Goal: Manage account settings

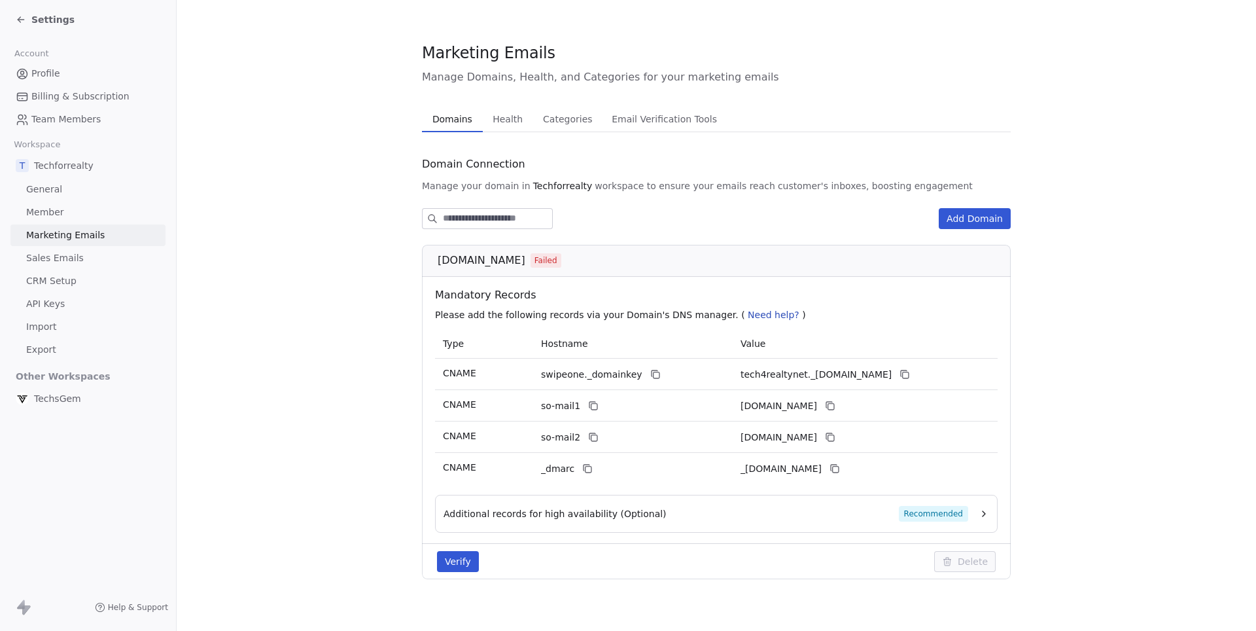
click at [45, 195] on link "General" at bounding box center [87, 190] width 155 height 22
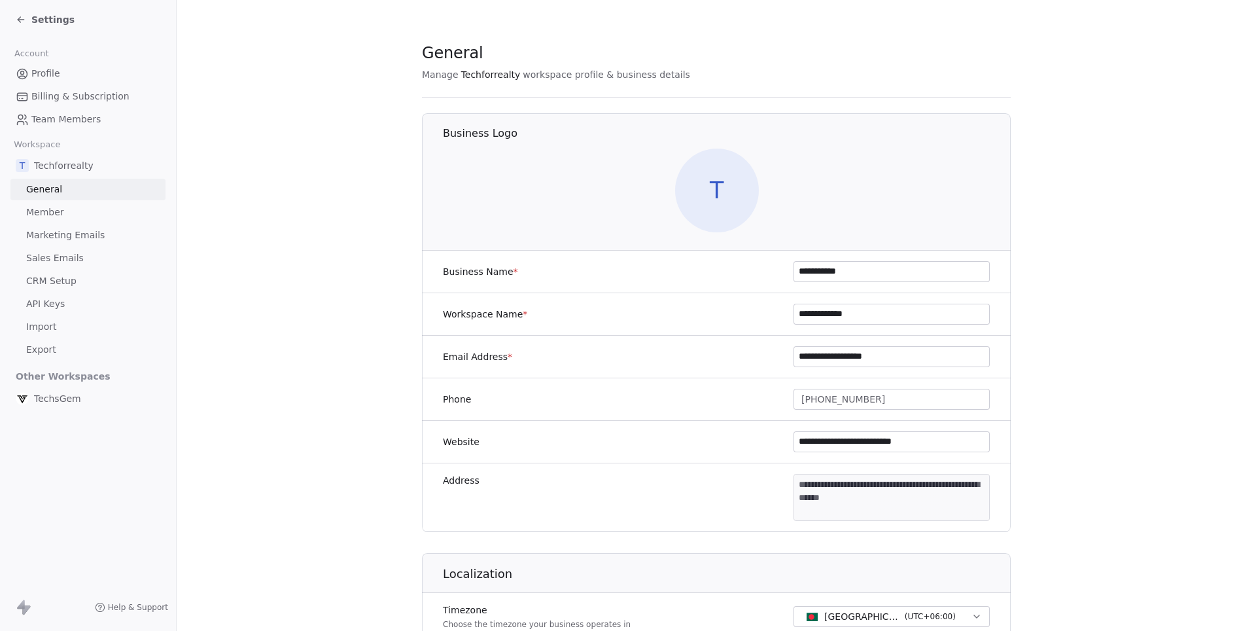
click at [52, 224] on link "Marketing Emails" at bounding box center [87, 235] width 155 height 22
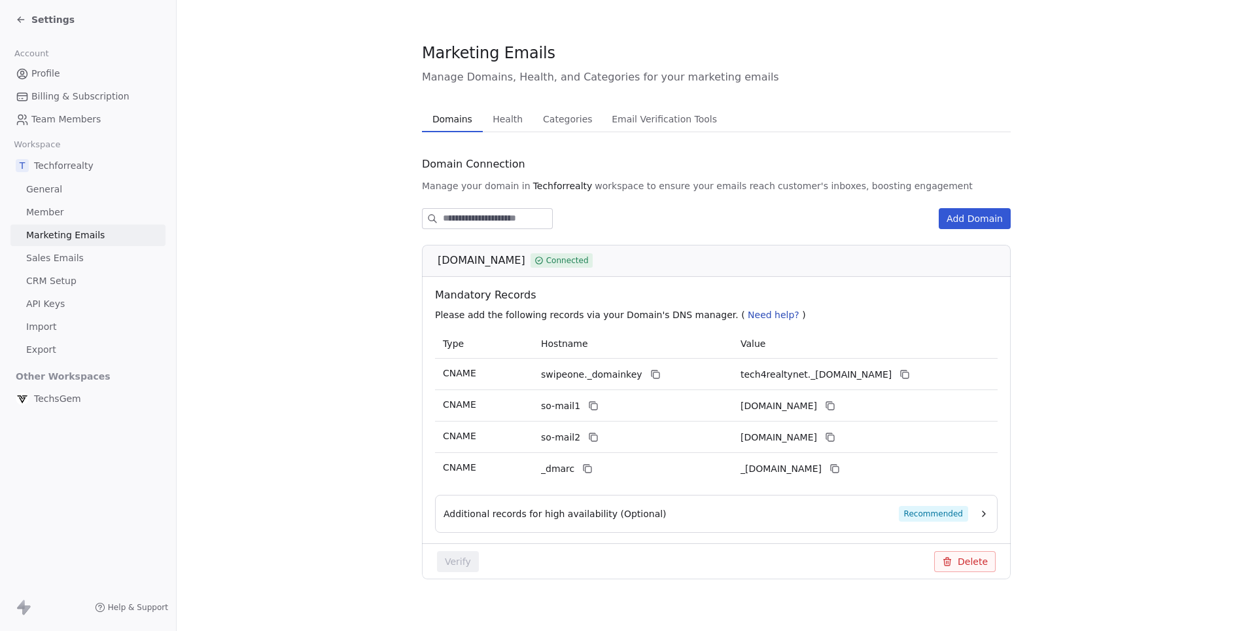
click at [43, 71] on span "Profile" at bounding box center [45, 74] width 29 height 14
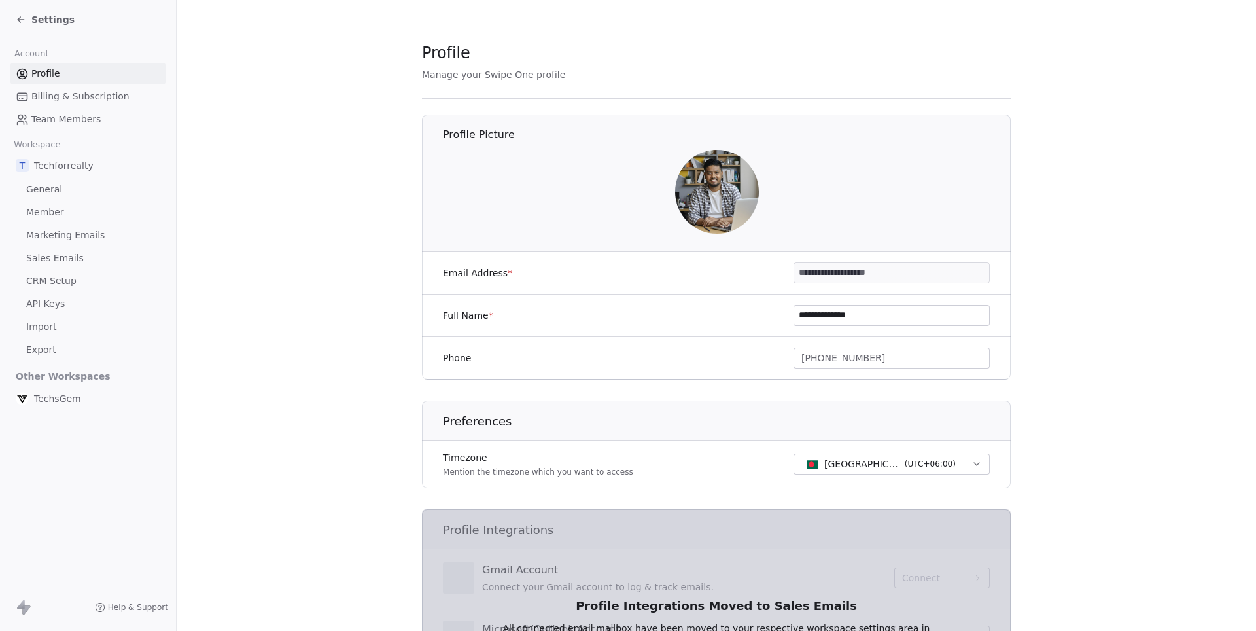
click at [40, 14] on span "Settings" at bounding box center [52, 19] width 43 height 13
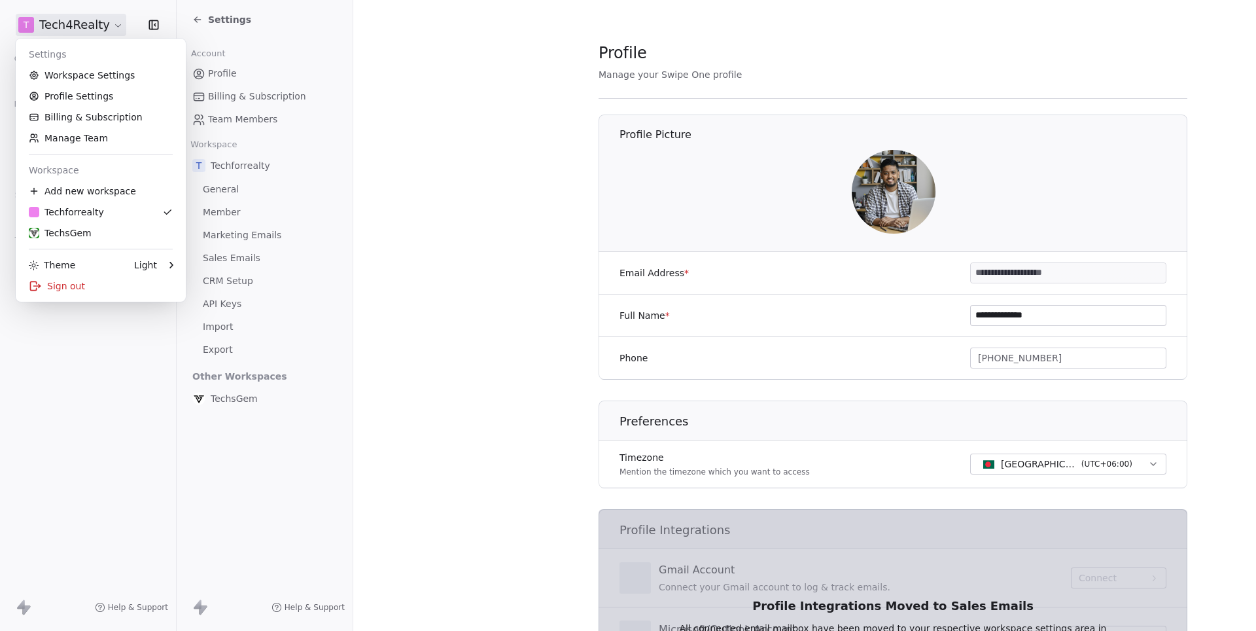
click at [97, 26] on html "**********" at bounding box center [628, 315] width 1256 height 631
click at [76, 281] on div "Sign out" at bounding box center [101, 285] width 160 height 21
